Goal: Find specific page/section: Find specific page/section

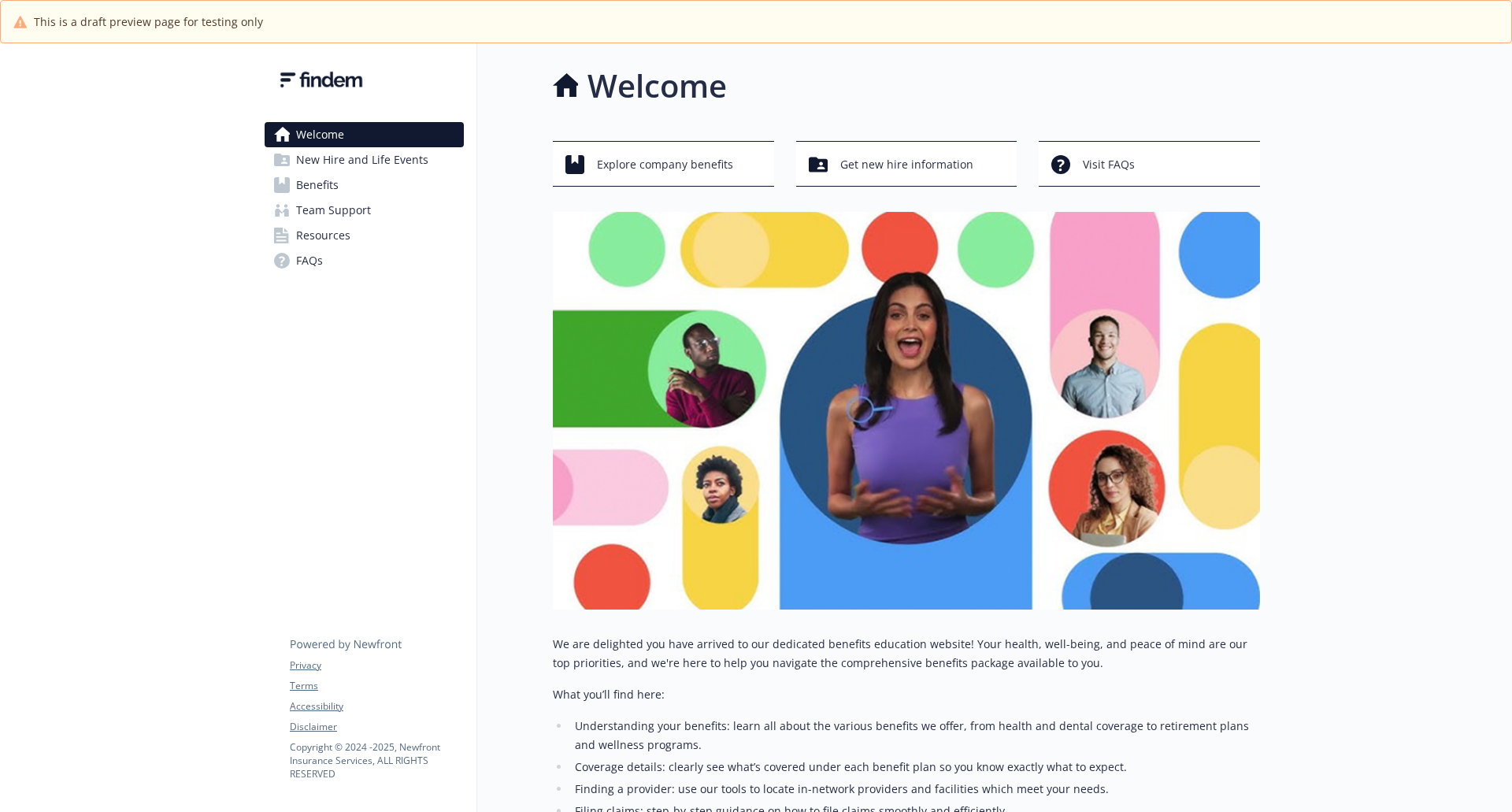
click at [891, 79] on div "Welcome" at bounding box center [906, 85] width 708 height 47
